Goal: Information Seeking & Learning: Learn about a topic

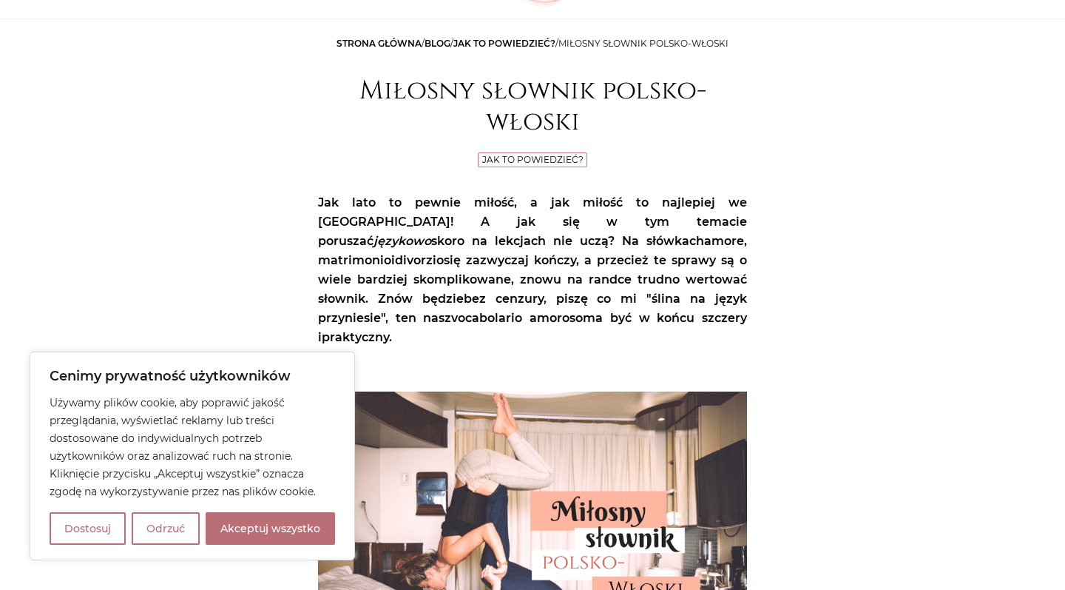
scroll to position [159, 0]
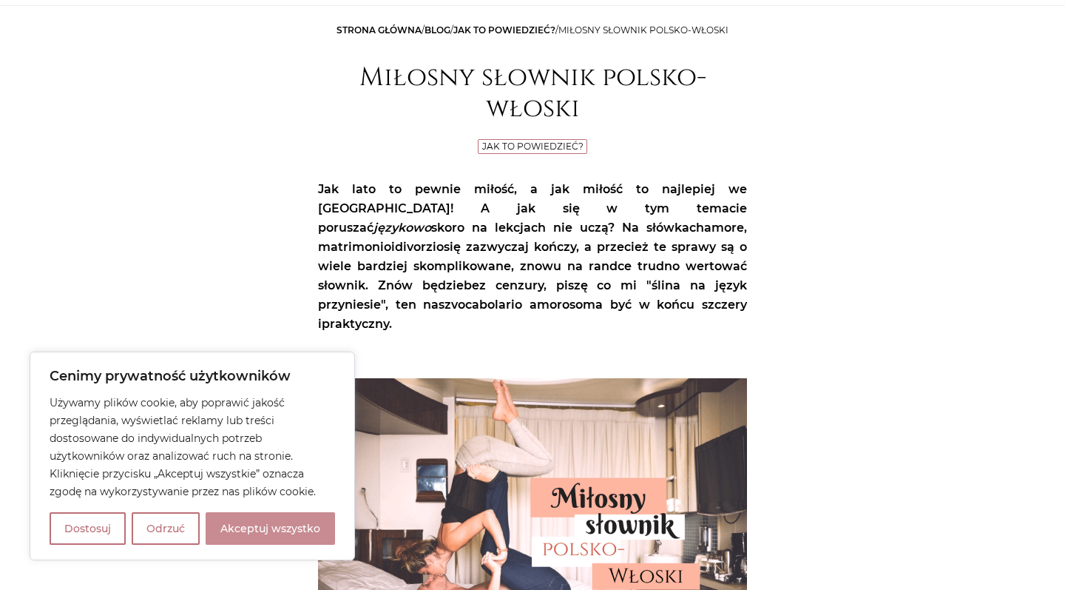
click at [237, 517] on button "Akceptuj wszystko" at bounding box center [270, 528] width 129 height 33
checkbox input "true"
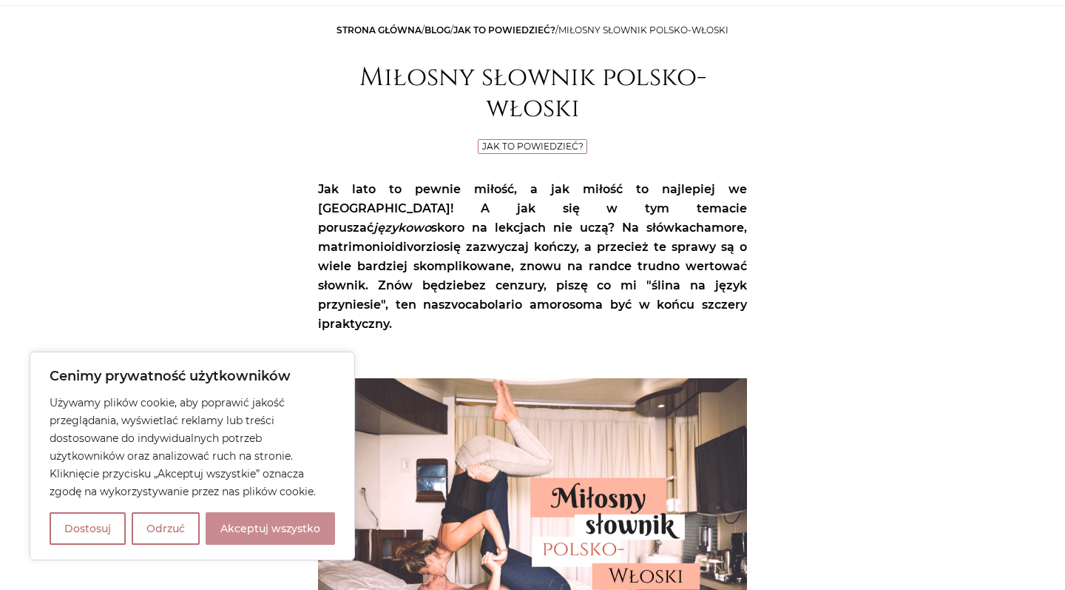
checkbox input "true"
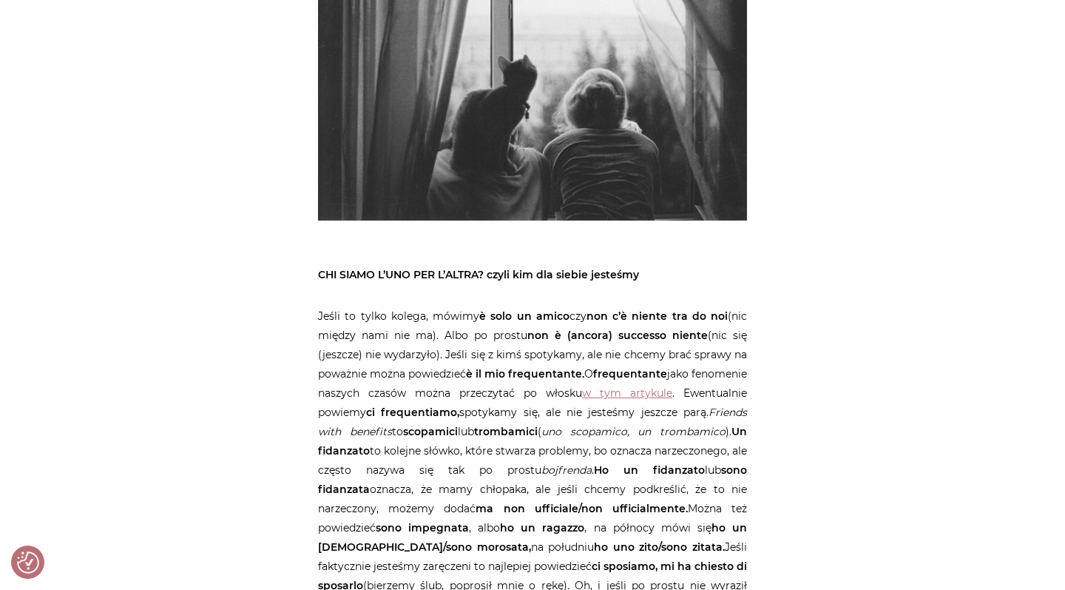
scroll to position [2495, 0]
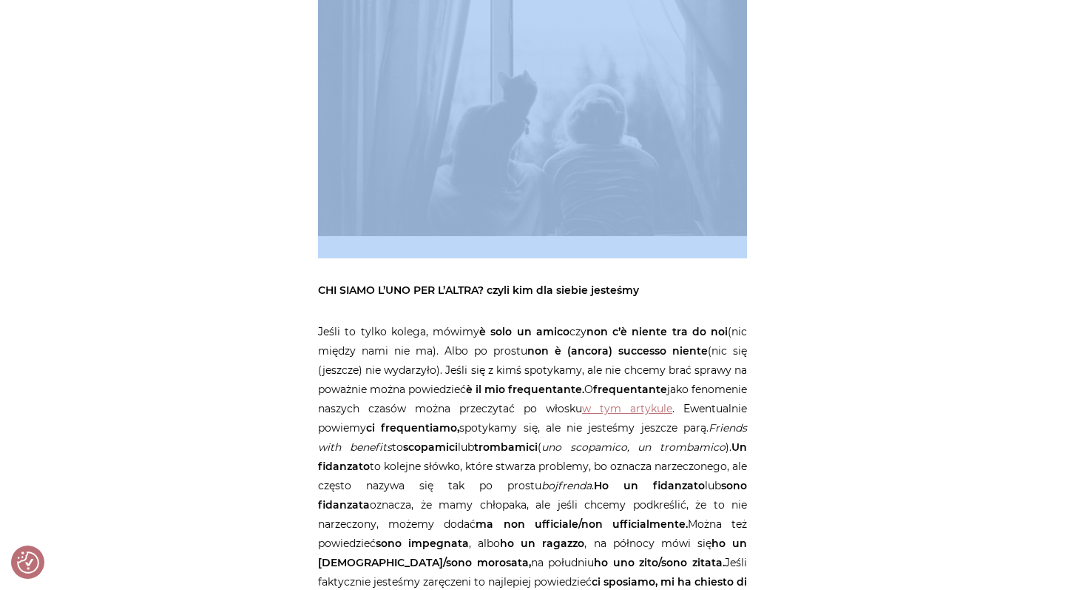
drag, startPoint x: 294, startPoint y: 274, endPoint x: 323, endPoint y: 217, distance: 64.5
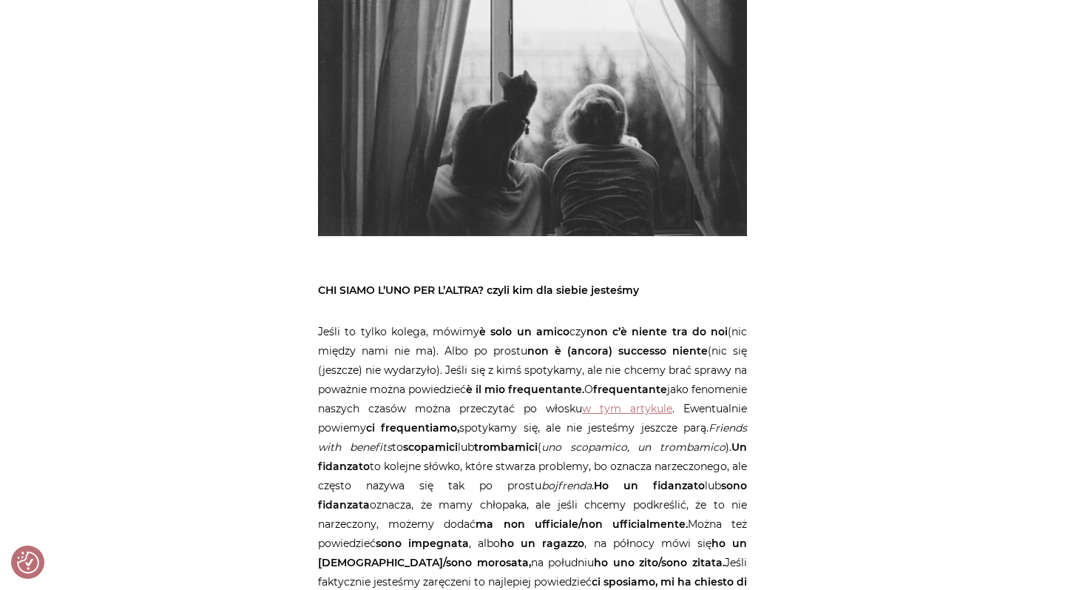
click at [408, 283] on strong "CHI SIAMO L’UNO PER L’ALTRA? czyli kim dla siebie jesteśmy" at bounding box center [478, 289] width 321 height 13
drag, startPoint x: 454, startPoint y: 264, endPoint x: 324, endPoint y: 283, distance: 131.5
drag, startPoint x: 323, startPoint y: 265, endPoint x: 483, endPoint y: 265, distance: 159.8
click at [483, 283] on strong "CHI SIAMO L’UNO PER L’ALTRA? czyli kim dla siebie jesteśmy" at bounding box center [478, 289] width 321 height 13
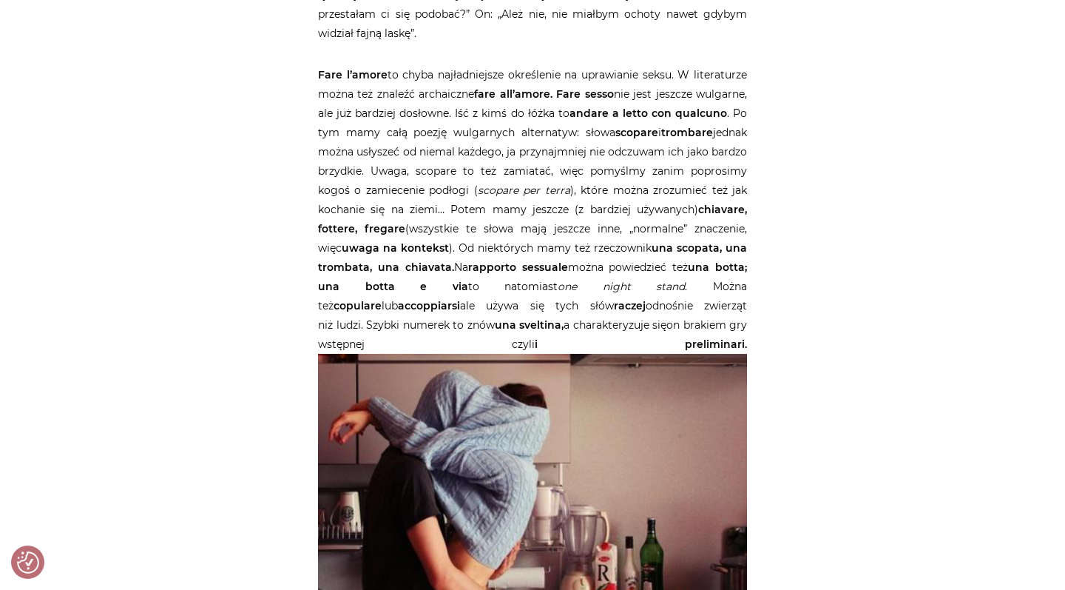
scroll to position [4561, 0]
